Goal: Check status: Check status

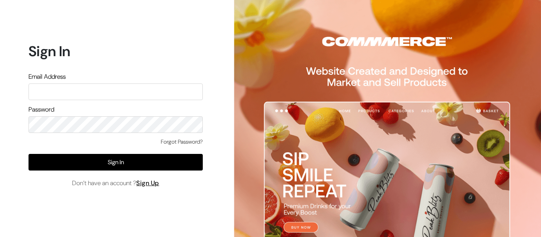
click at [88, 97] on input "text" at bounding box center [115, 92] width 174 height 17
click at [47, 97] on input "text" at bounding box center [115, 92] width 174 height 17
type input "pnrgopal@gmail.com"
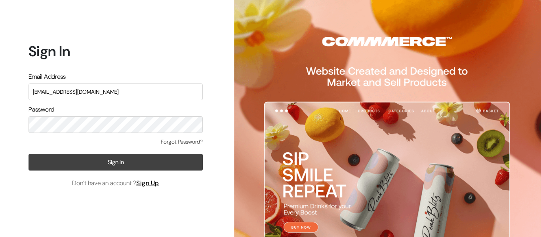
click at [175, 165] on button "Sign In" at bounding box center [115, 162] width 174 height 17
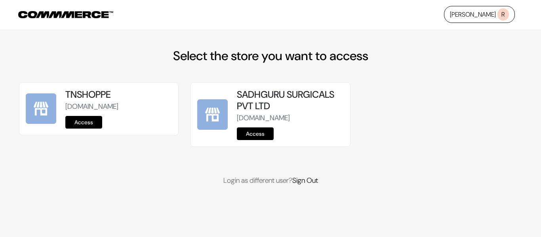
click at [93, 127] on link "Access" at bounding box center [83, 122] width 37 height 13
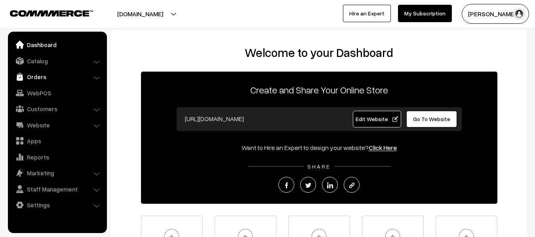
click at [69, 74] on link "Orders" at bounding box center [57, 77] width 94 height 14
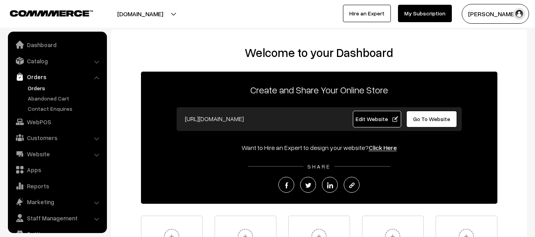
click at [61, 91] on link "Orders" at bounding box center [65, 88] width 78 height 8
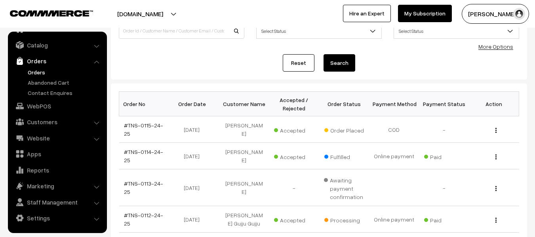
scroll to position [76, 0]
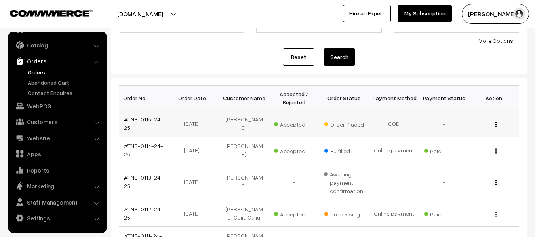
click at [495, 121] on button "button" at bounding box center [496, 124] width 2 height 6
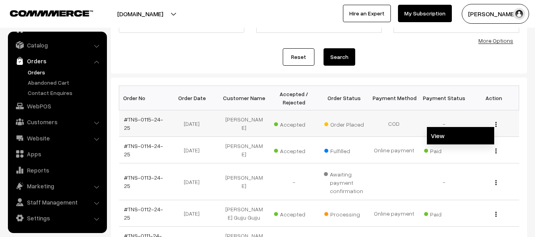
click at [463, 133] on link "View" at bounding box center [460, 135] width 67 height 17
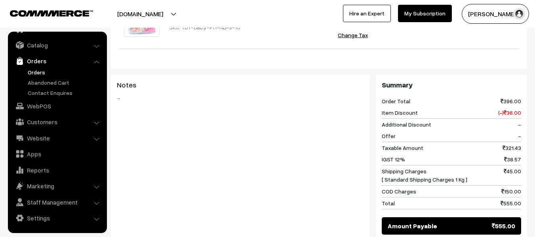
scroll to position [297, 0]
